Goal: Find specific page/section: Find specific page/section

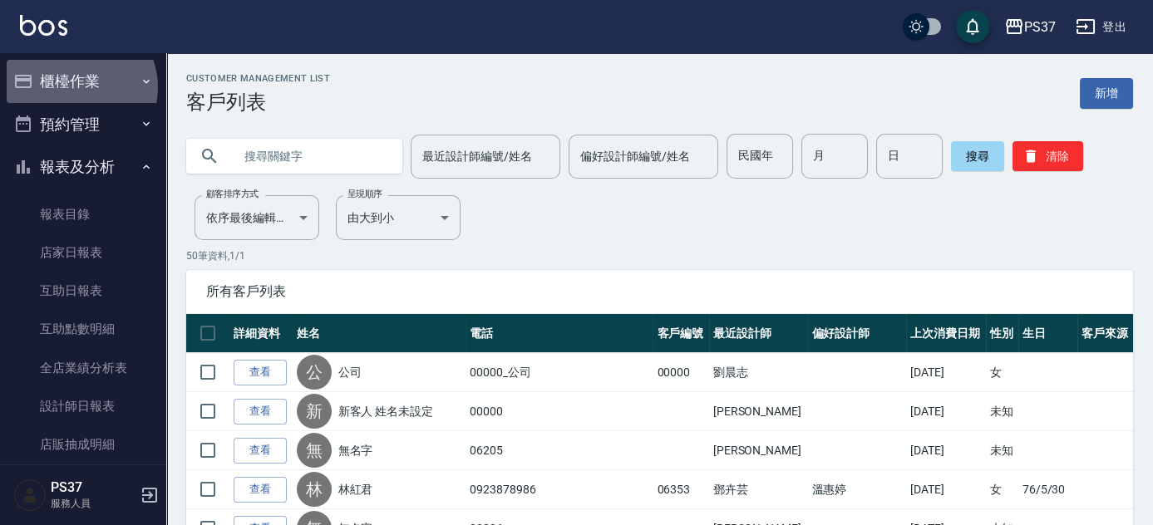
click at [76, 87] on button "櫃檯作業" at bounding box center [83, 81] width 153 height 43
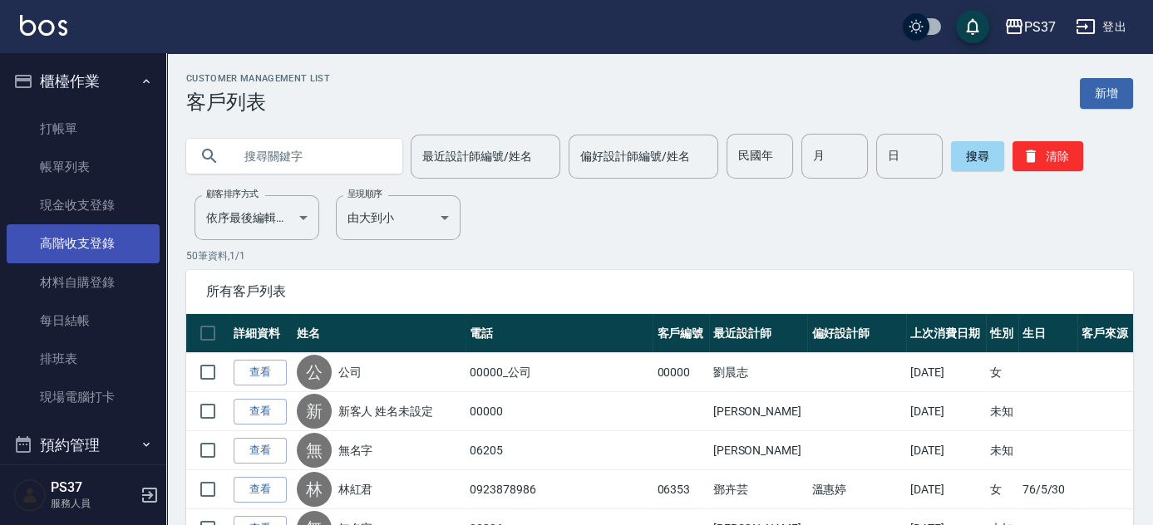
click at [82, 239] on link "高階收支登錄" at bounding box center [83, 243] width 153 height 38
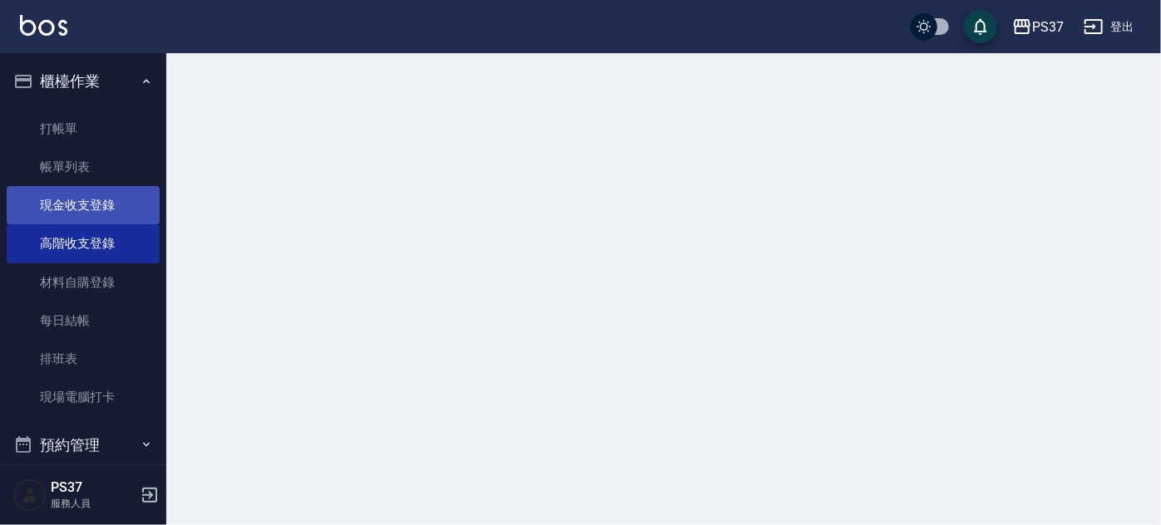
click at [71, 210] on link "現金收支登錄" at bounding box center [83, 205] width 153 height 38
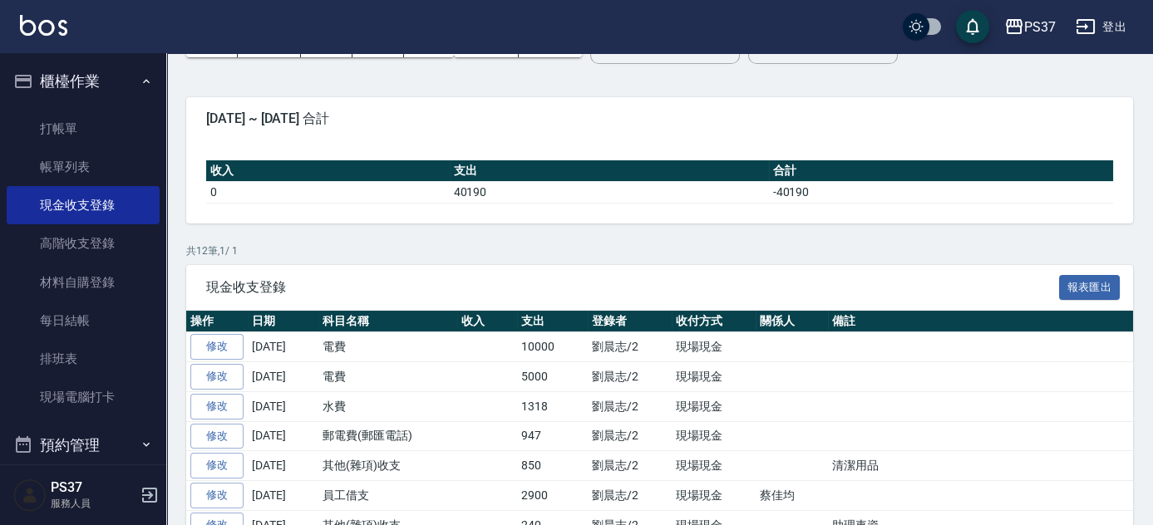
scroll to position [302, 0]
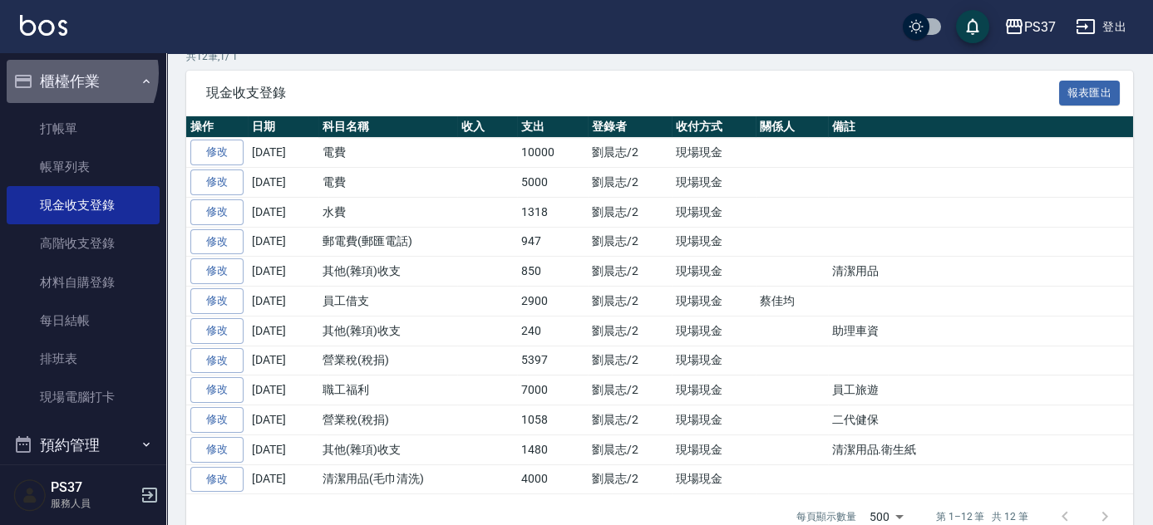
click at [72, 73] on button "櫃檯作業" at bounding box center [83, 81] width 153 height 43
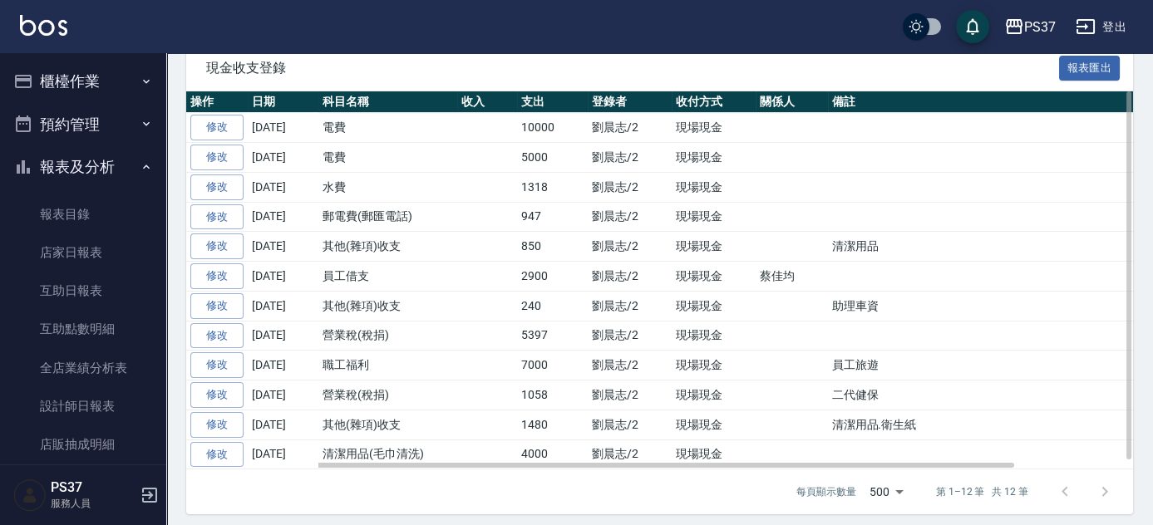
scroll to position [0, 0]
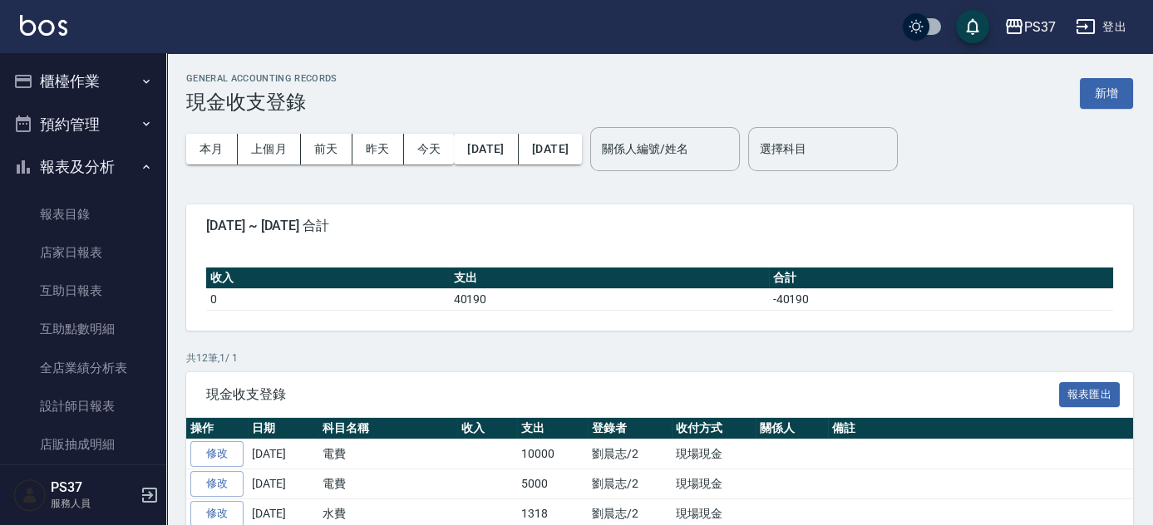
click at [57, 175] on button "報表及分析" at bounding box center [83, 167] width 153 height 43
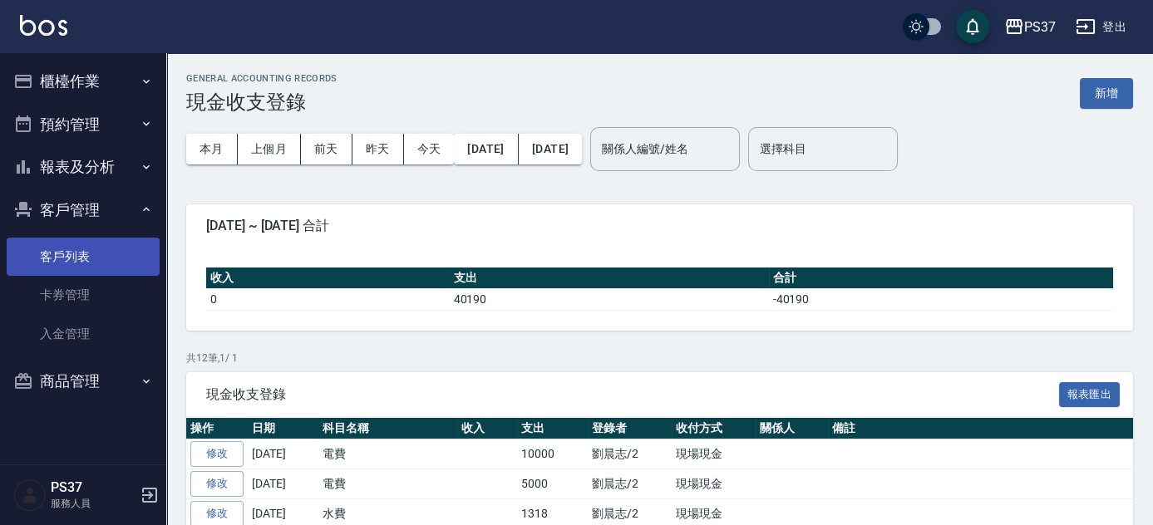
click at [60, 252] on link "客戶列表" at bounding box center [83, 257] width 153 height 38
